Goal: Task Accomplishment & Management: Manage account settings

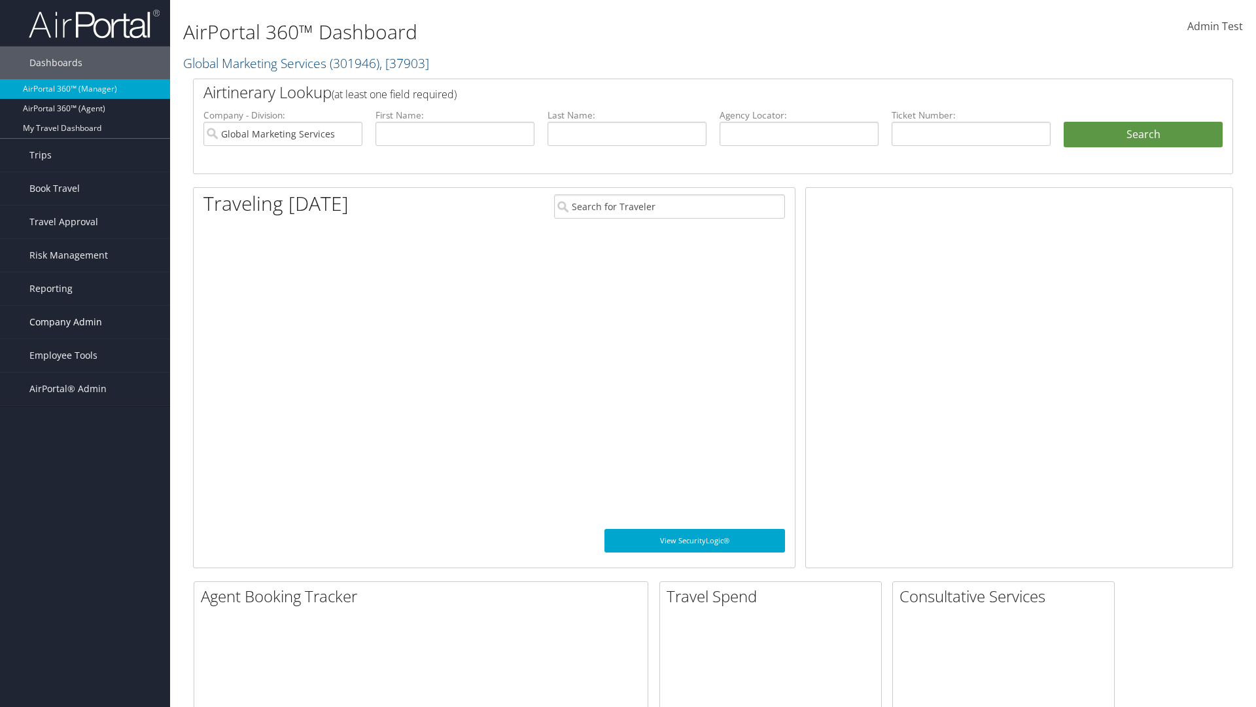
click at [85, 322] on span "Company Admin" at bounding box center [65, 322] width 73 height 33
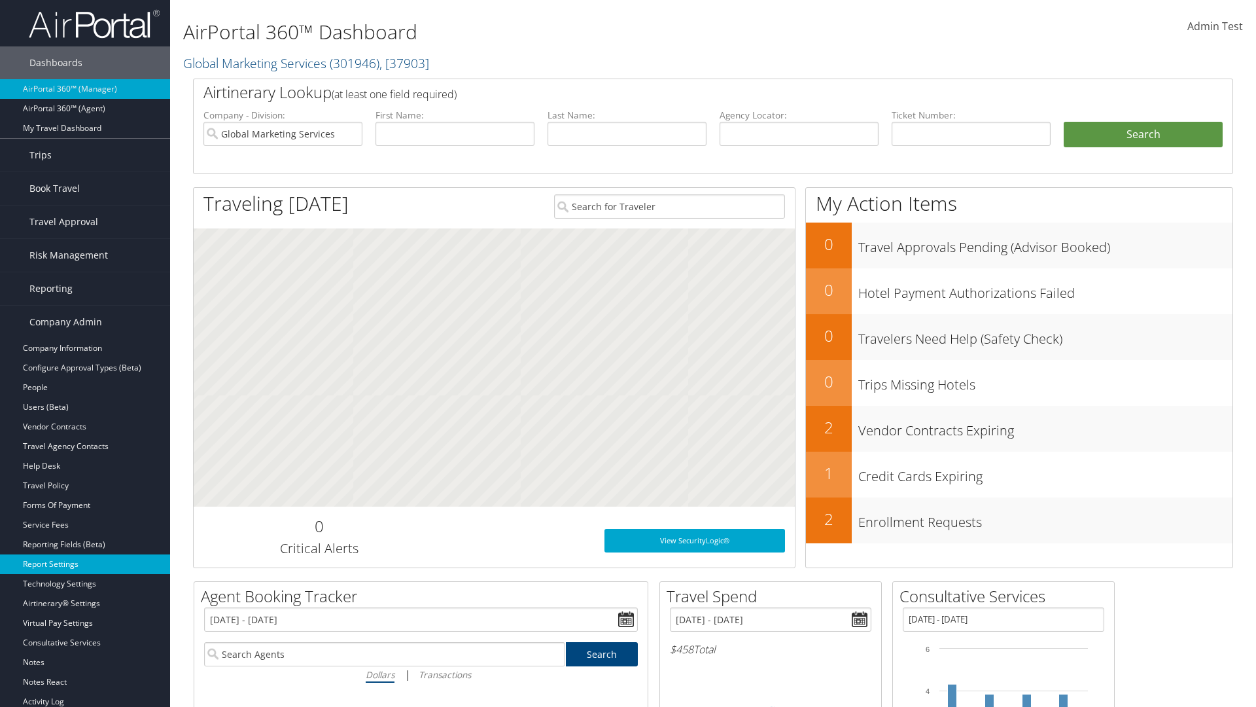
click at [85, 564] on link "Report Settings" at bounding box center [85, 564] width 170 height 20
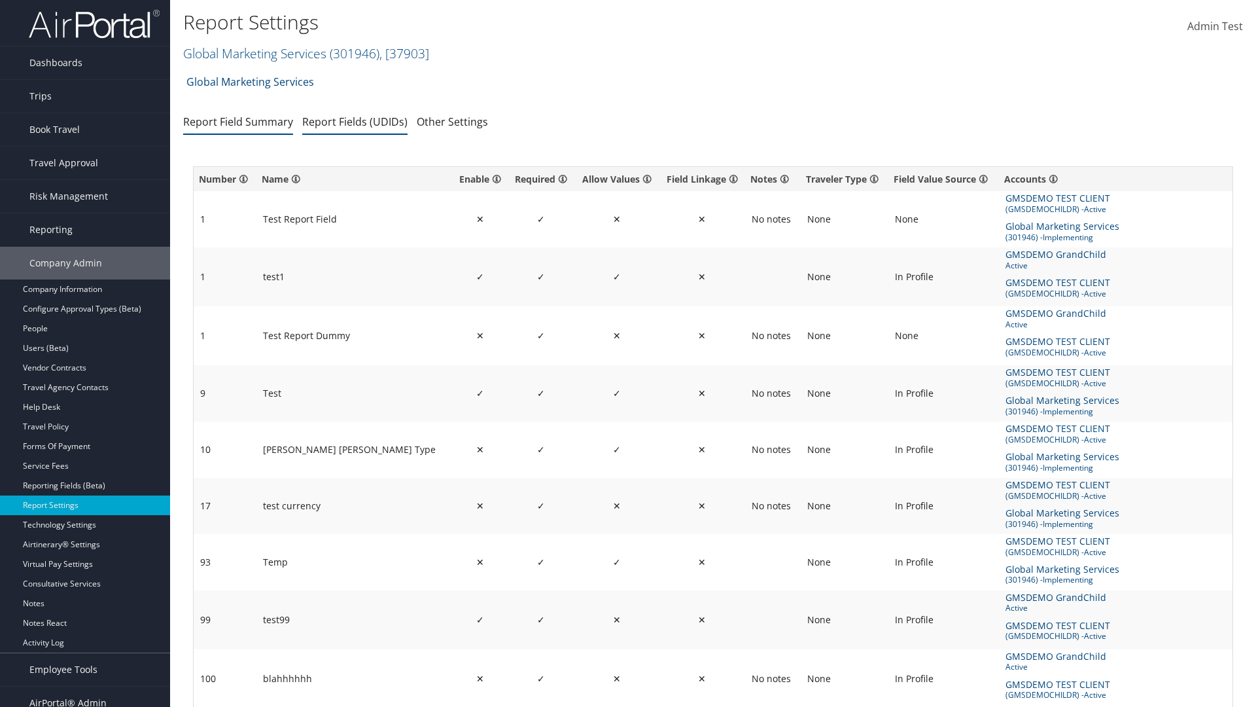
click at [355, 121] on link "Report Fields (UDIDs)" at bounding box center [354, 122] width 105 height 14
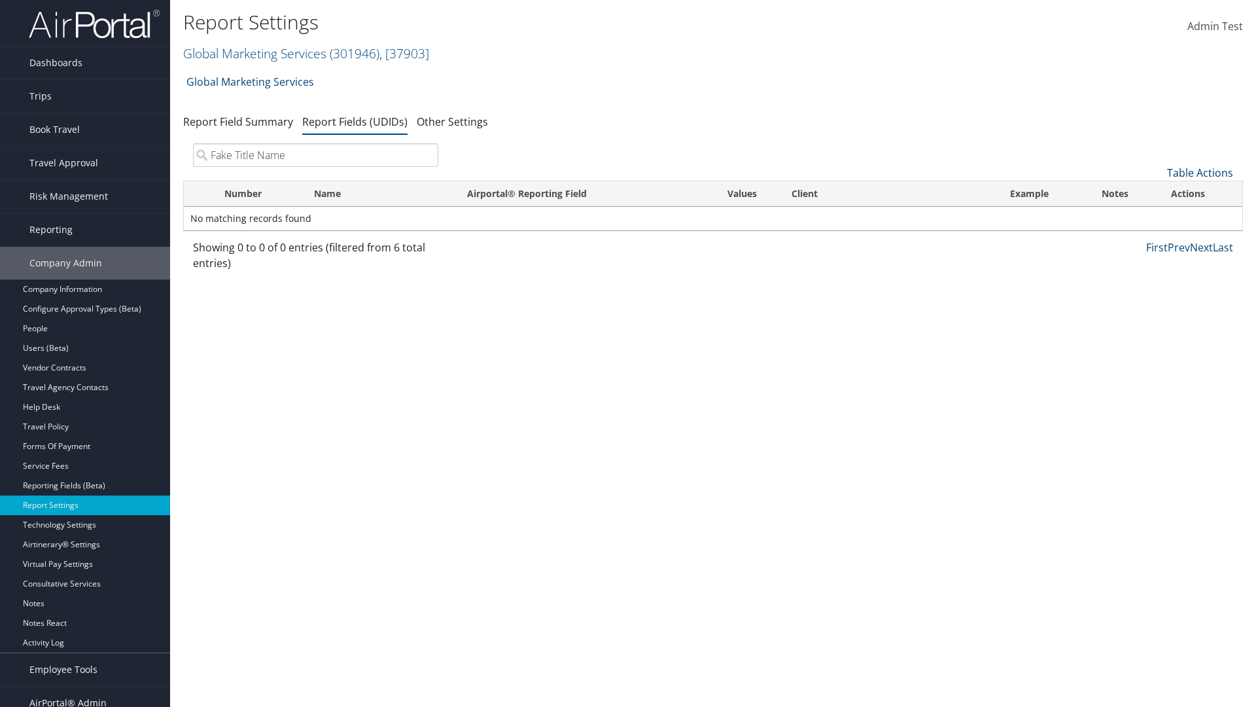
type input "Fake Title Name"
click at [1200, 173] on link "Table Actions" at bounding box center [1200, 173] width 66 height 14
click at [1156, 193] on link "New Record" at bounding box center [1156, 193] width 172 height 22
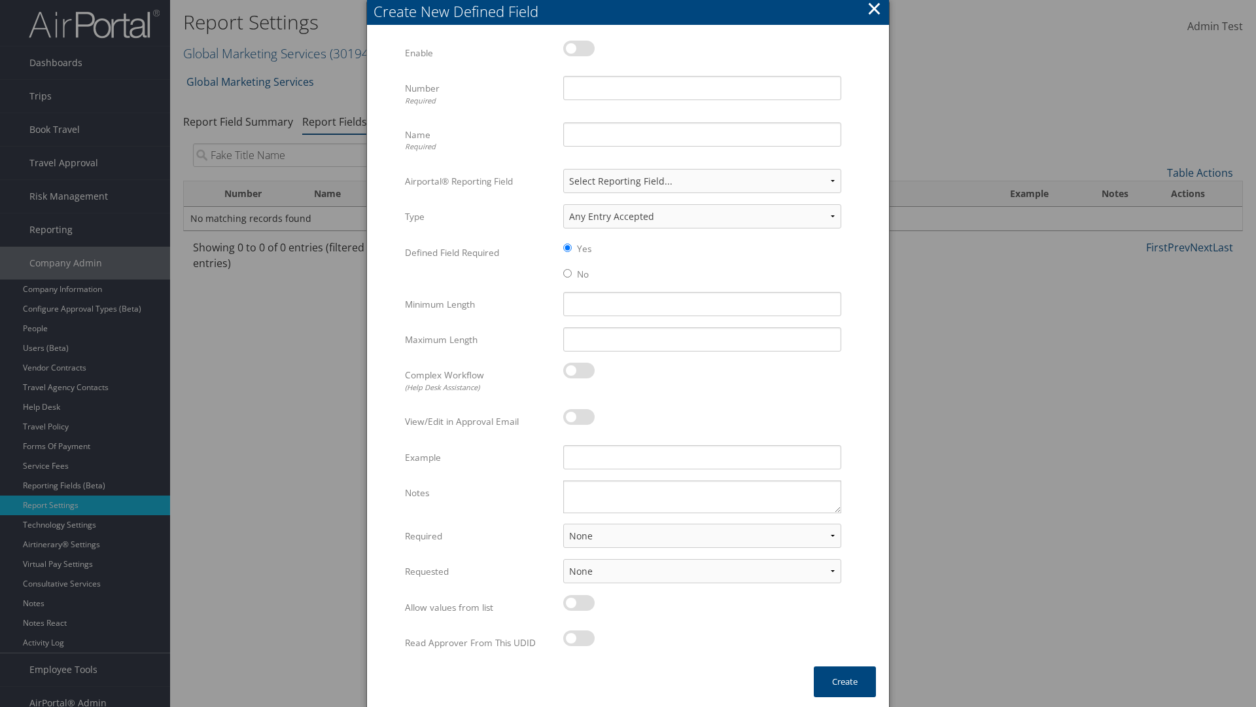
click at [579, 48] on label at bounding box center [578, 49] width 31 height 16
click at [578, 48] on input "checkbox" at bounding box center [574, 50] width 9 height 9
checkbox input "true"
click at [702, 134] on input "Name Required" at bounding box center [702, 134] width 278 height 24
type input "Fake Title Name"
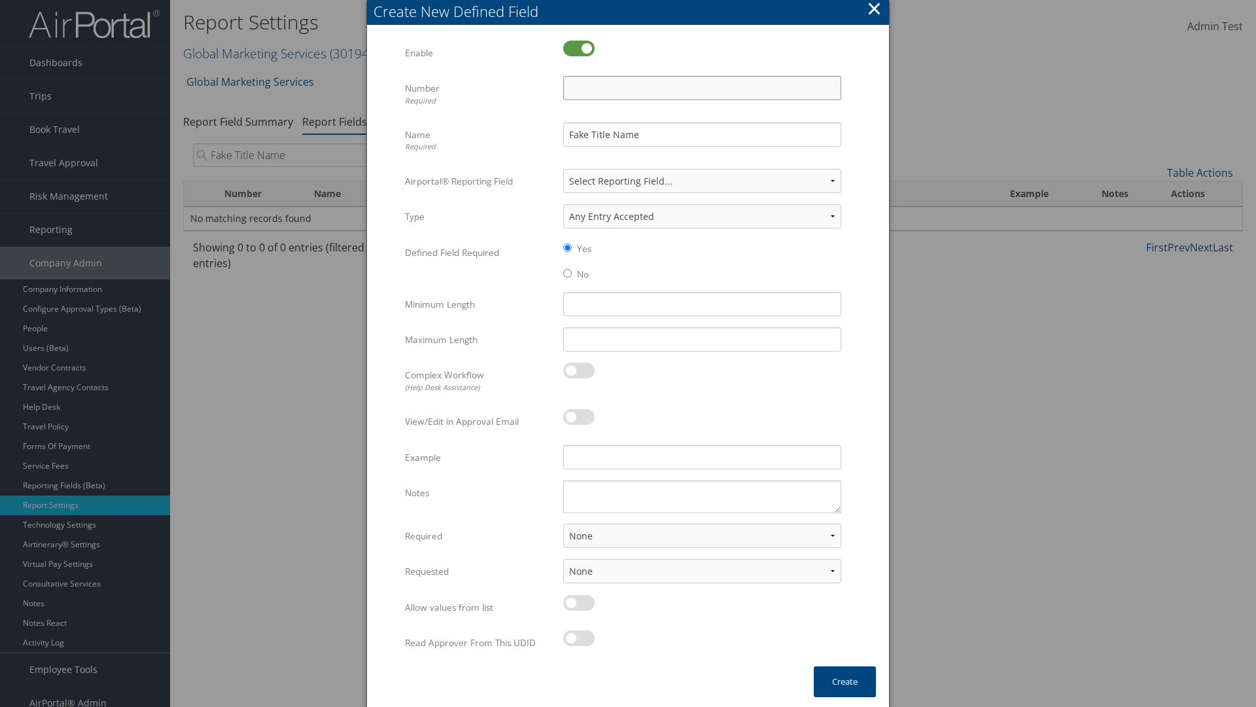
click at [702, 88] on input "Number Required" at bounding box center [702, 88] width 278 height 24
type input "333"
click at [845, 681] on button "Create" at bounding box center [845, 681] width 62 height 31
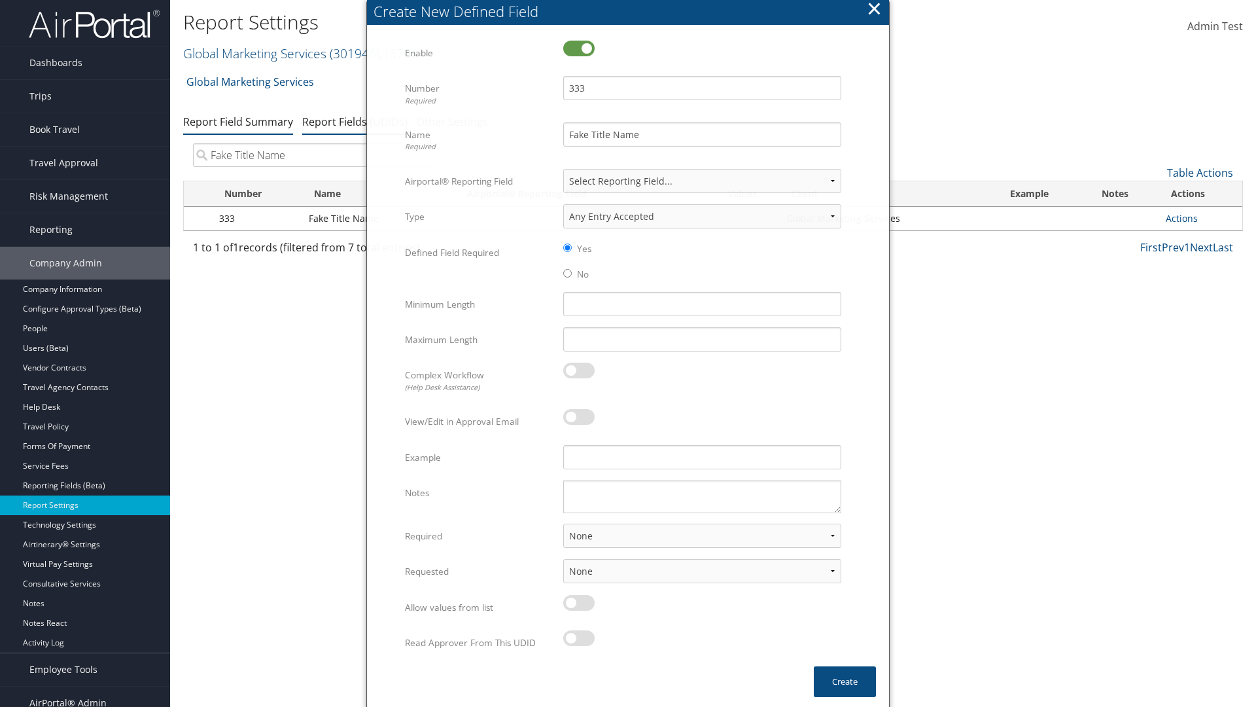
click at [238, 115] on link "Report Field Summary" at bounding box center [238, 122] width 110 height 14
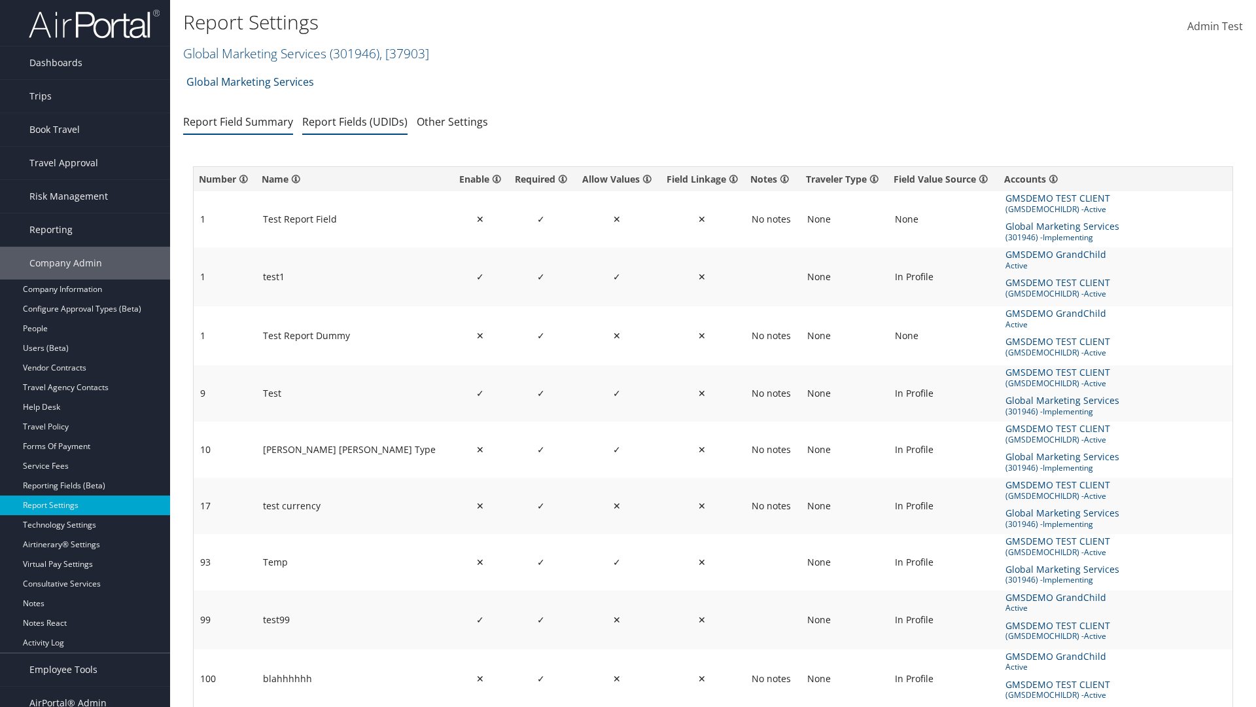
click at [355, 121] on link "Report Fields (UDIDs)" at bounding box center [354, 122] width 105 height 14
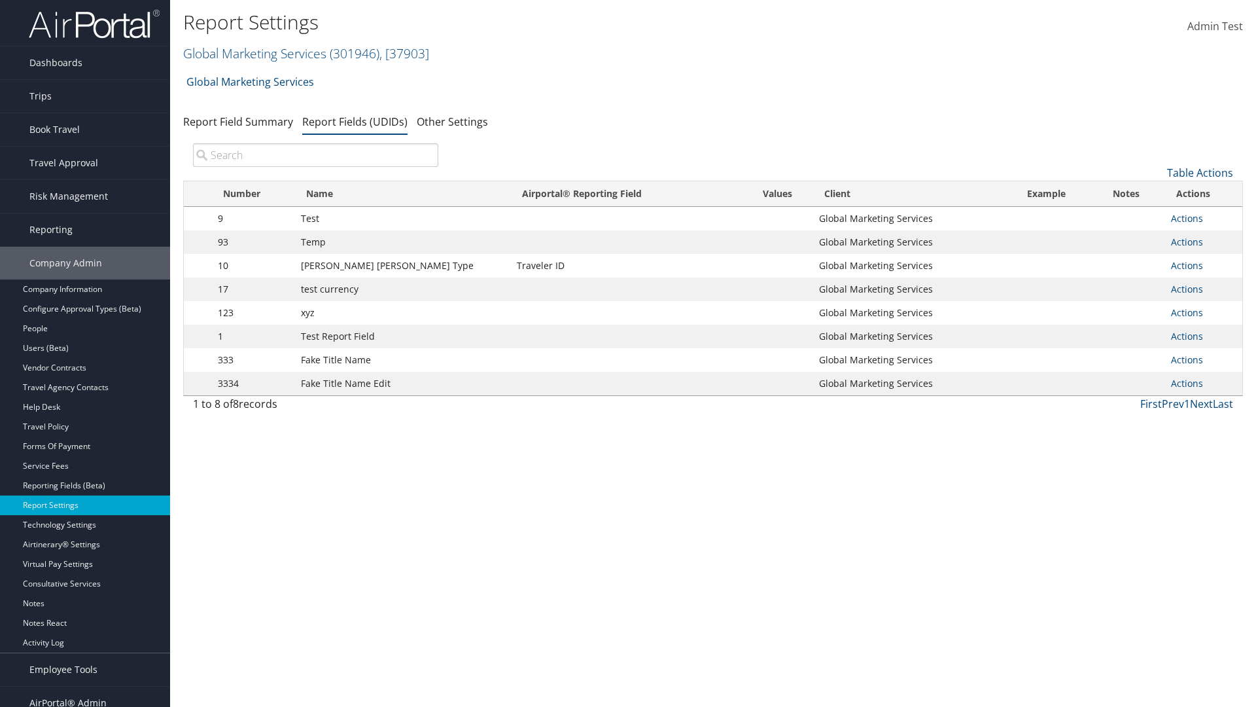
click at [315, 155] on input "search" at bounding box center [315, 155] width 245 height 24
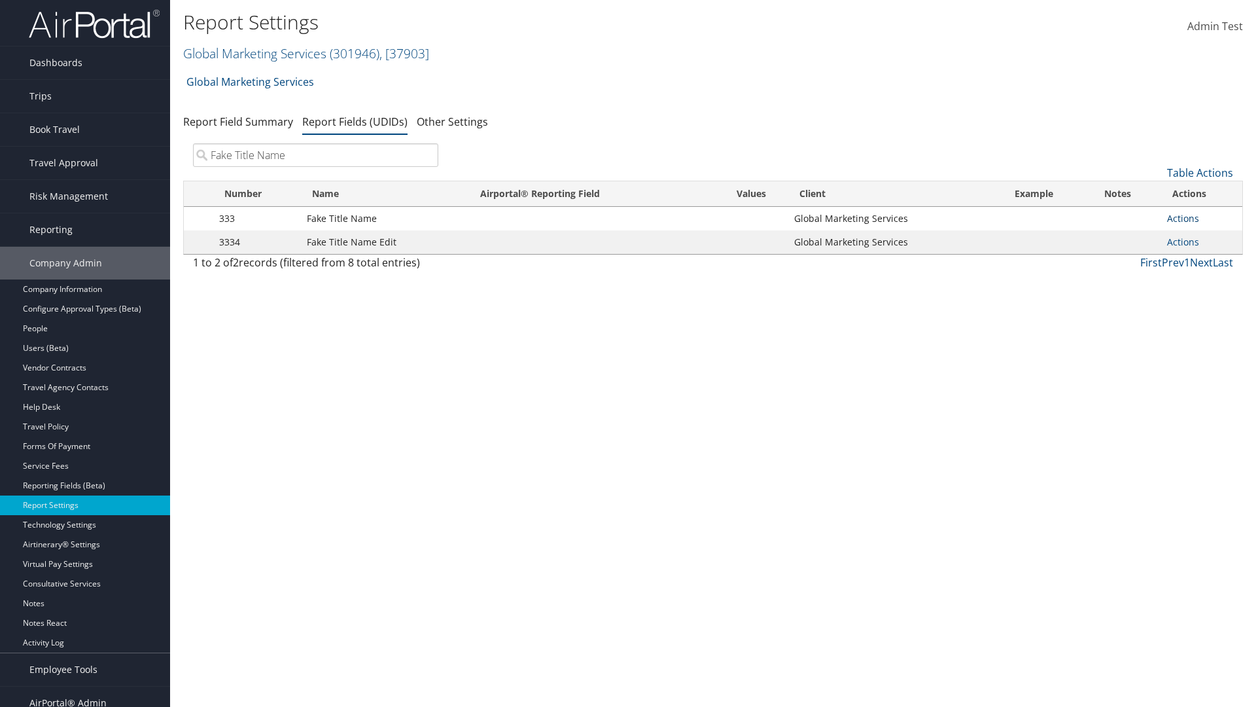
type input "Fake Title Name"
click at [1183, 218] on link "Actions" at bounding box center [1183, 218] width 32 height 12
click at [0, 0] on link "Delete" at bounding box center [0, 0] width 0 height 0
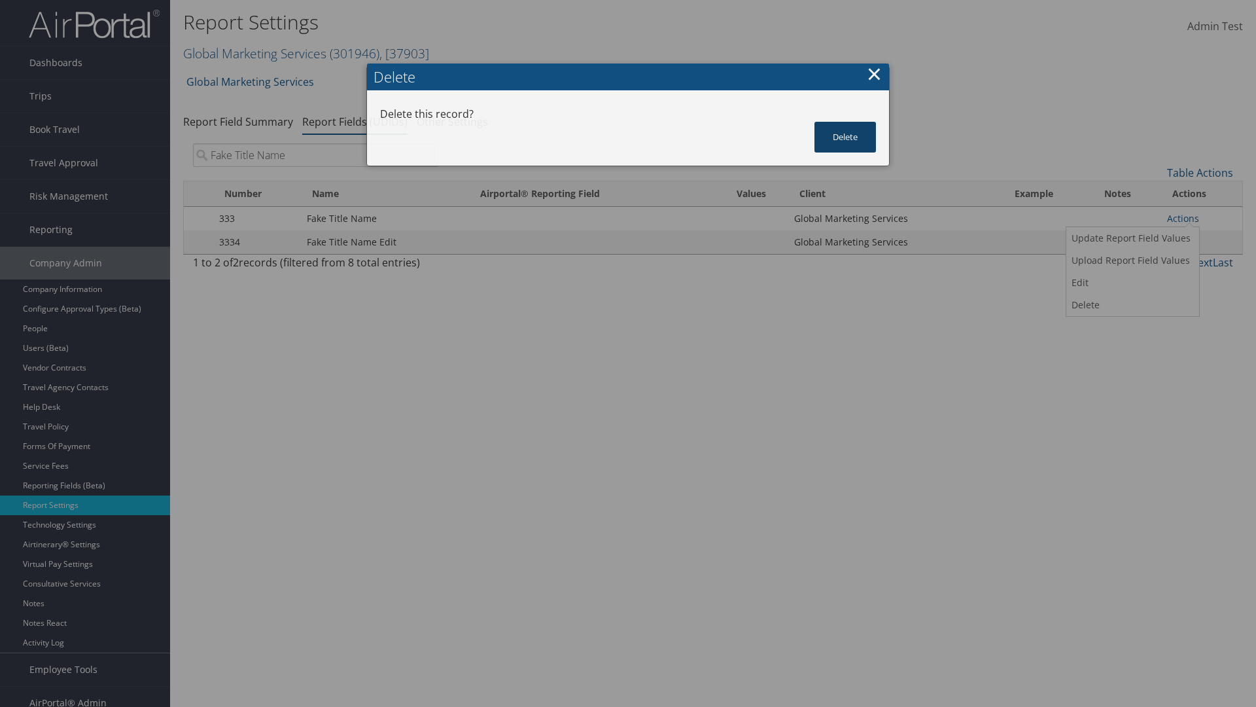
click at [845, 122] on button "Delete" at bounding box center [846, 137] width 62 height 31
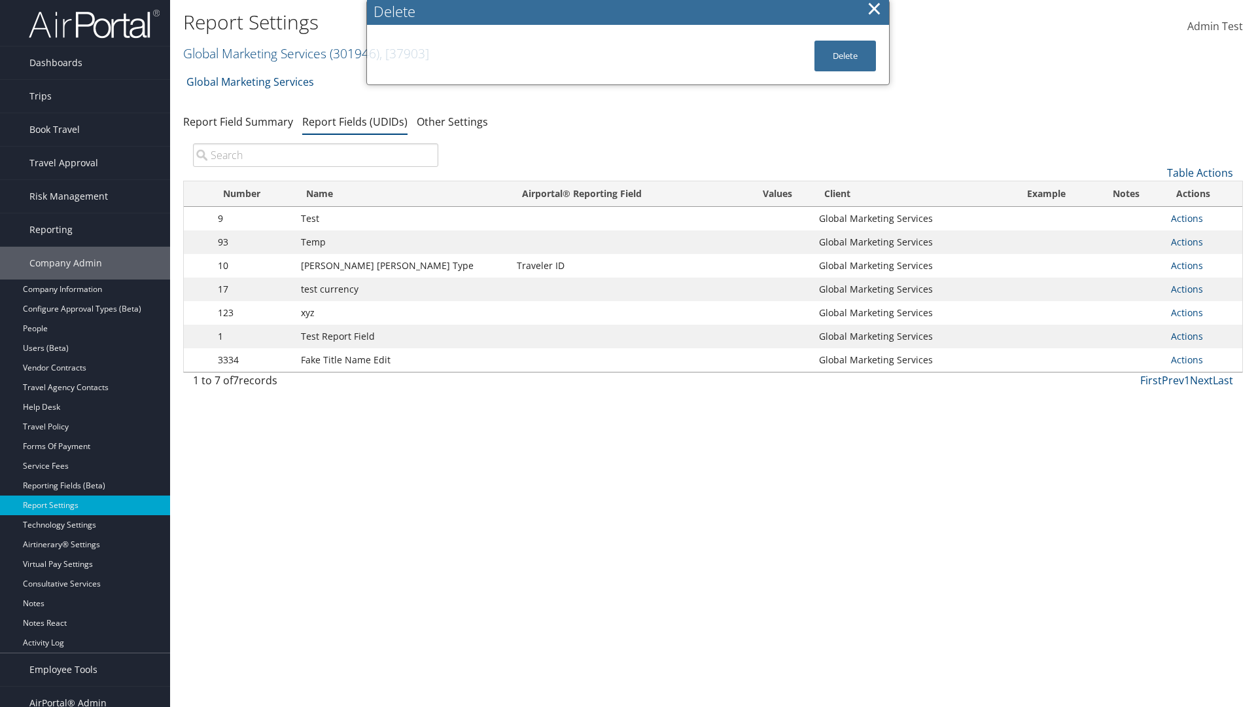
click at [315, 155] on input "search" at bounding box center [315, 155] width 245 height 24
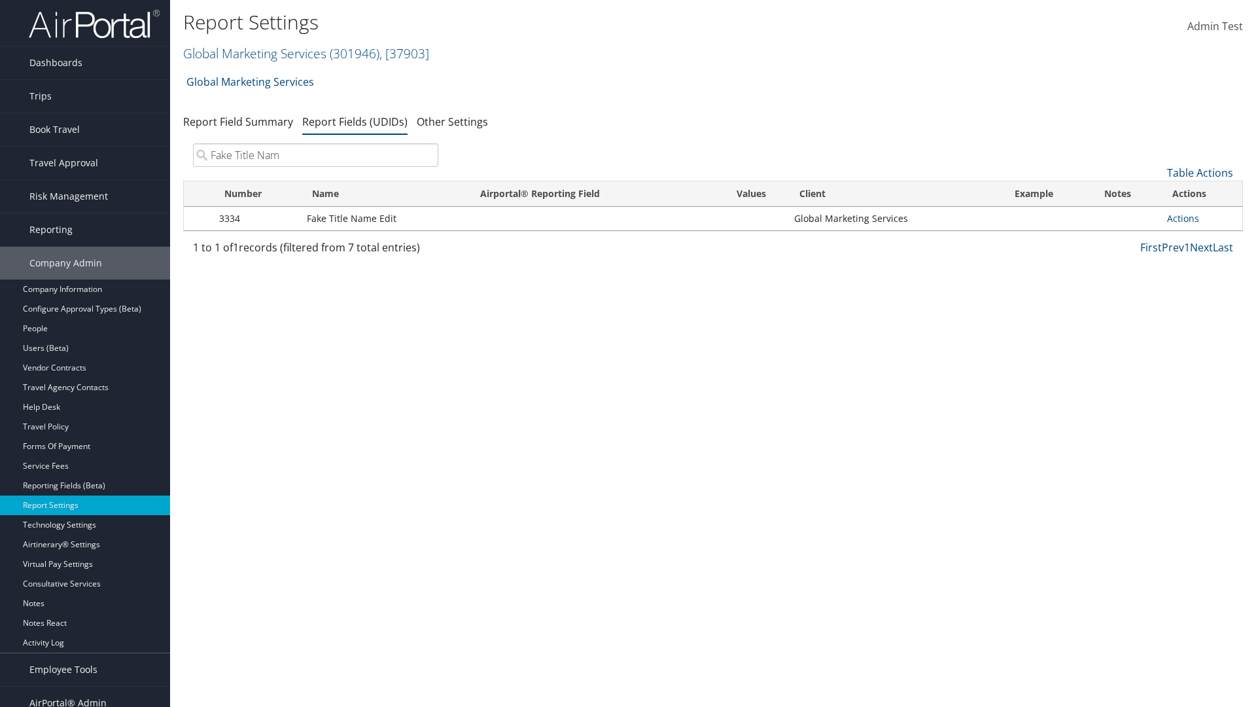
type input "Fake Title Name"
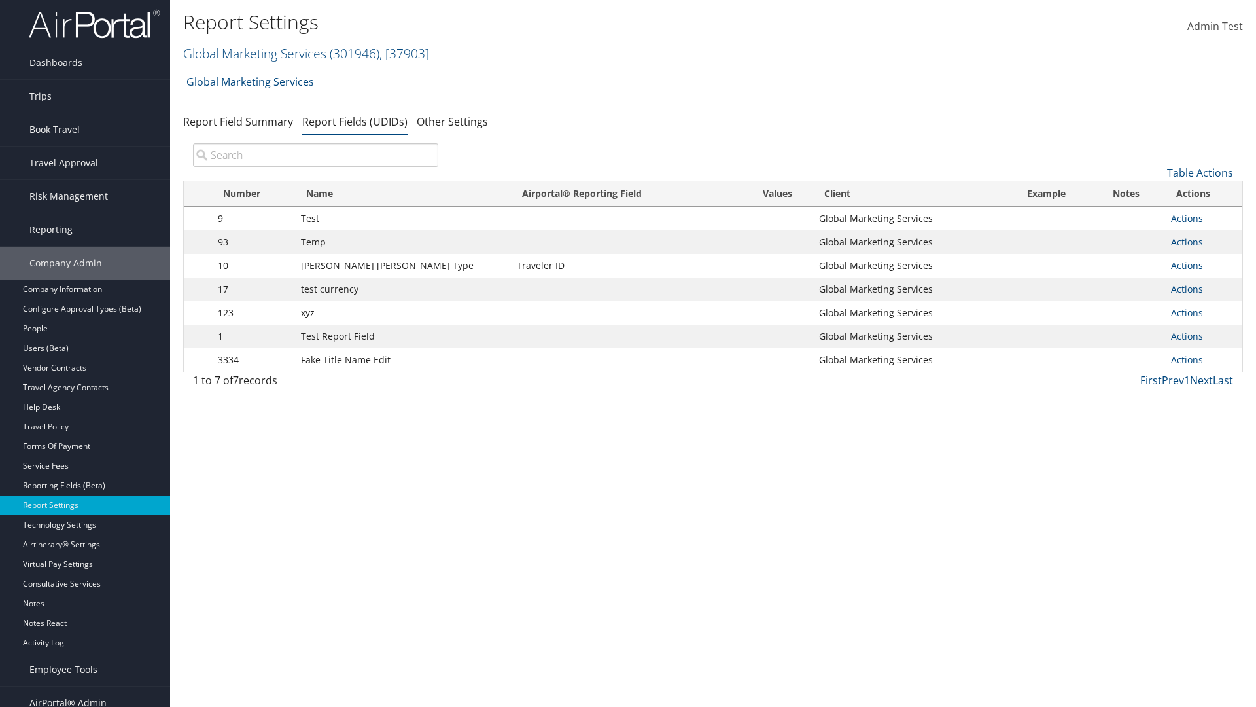
click at [315, 155] on input "search" at bounding box center [315, 155] width 245 height 24
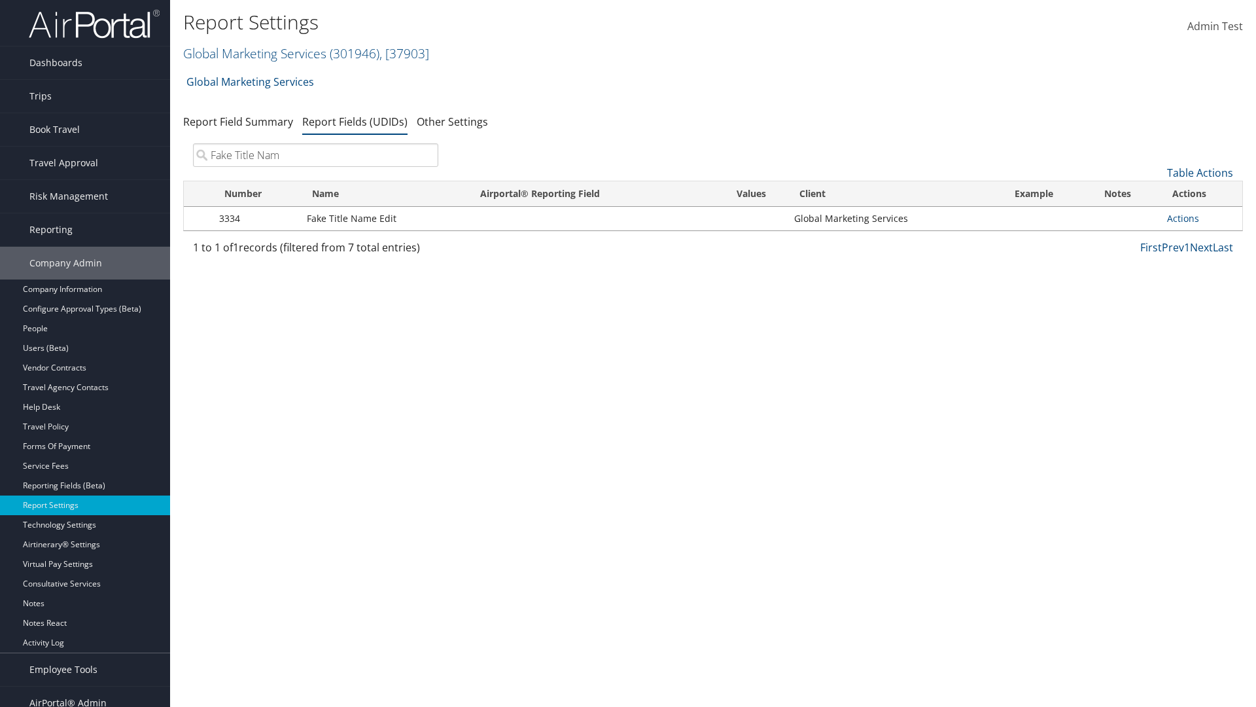
type input "Fake Title Name"
click at [1183, 218] on link "Actions" at bounding box center [1183, 218] width 32 height 12
click at [1131, 305] on link "Delete" at bounding box center [1132, 305] width 130 height 22
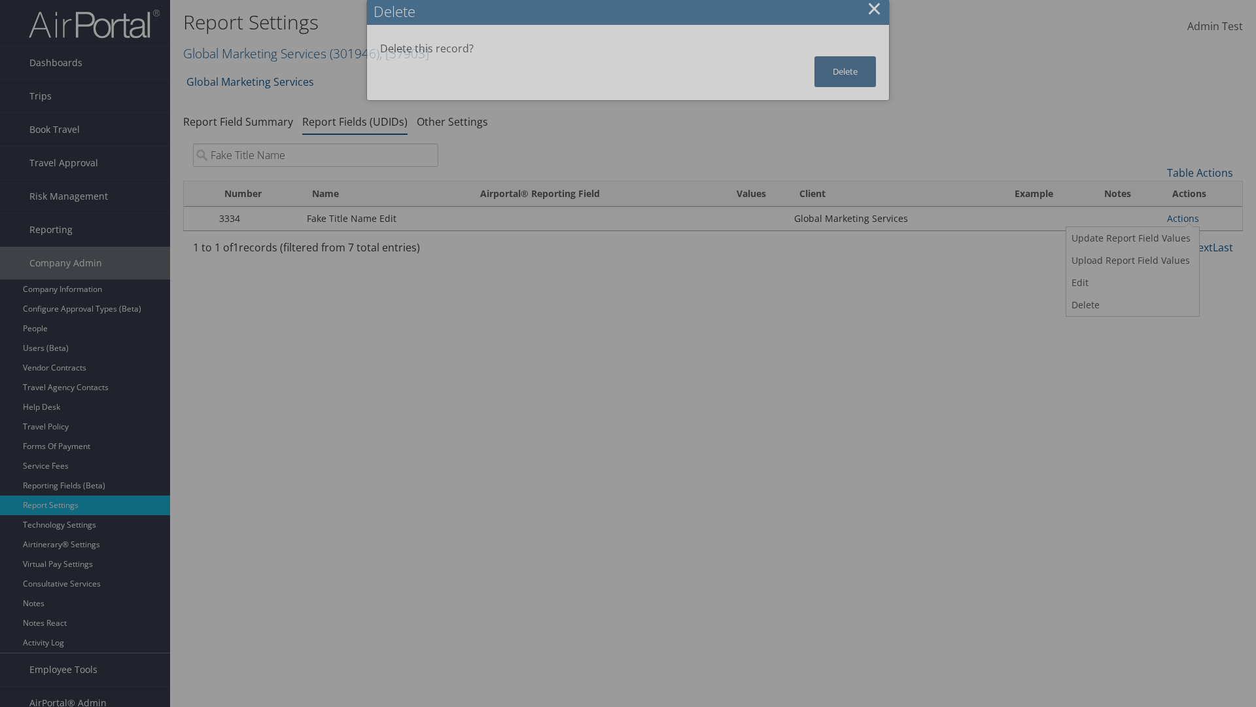
click at [845, 71] on button "Delete" at bounding box center [846, 71] width 62 height 31
